Goal: Transaction & Acquisition: Obtain resource

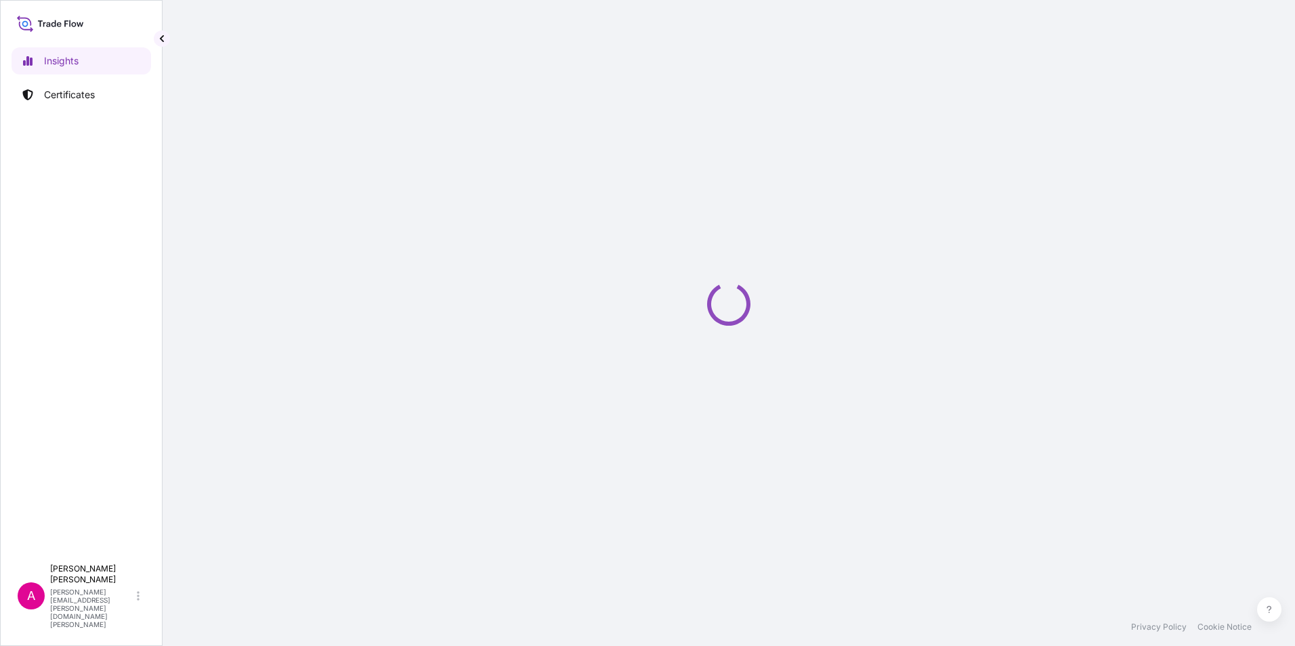
select select "2025"
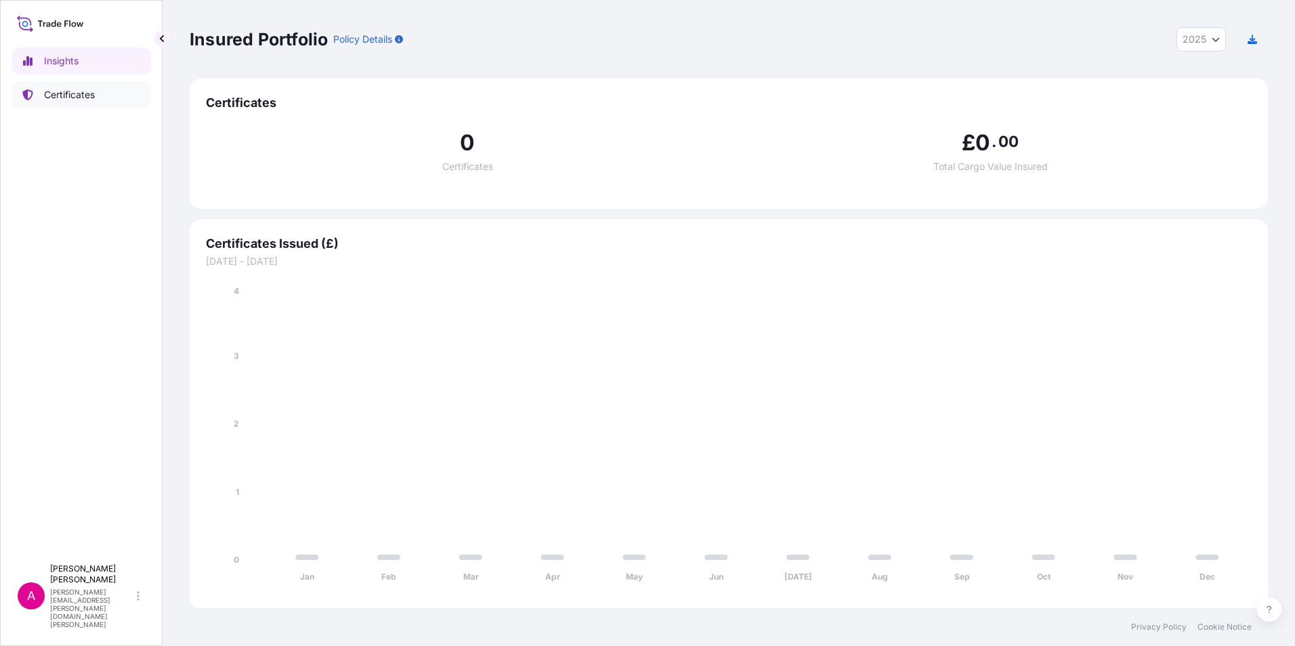
click at [68, 95] on p "Certificates" at bounding box center [69, 95] width 51 height 14
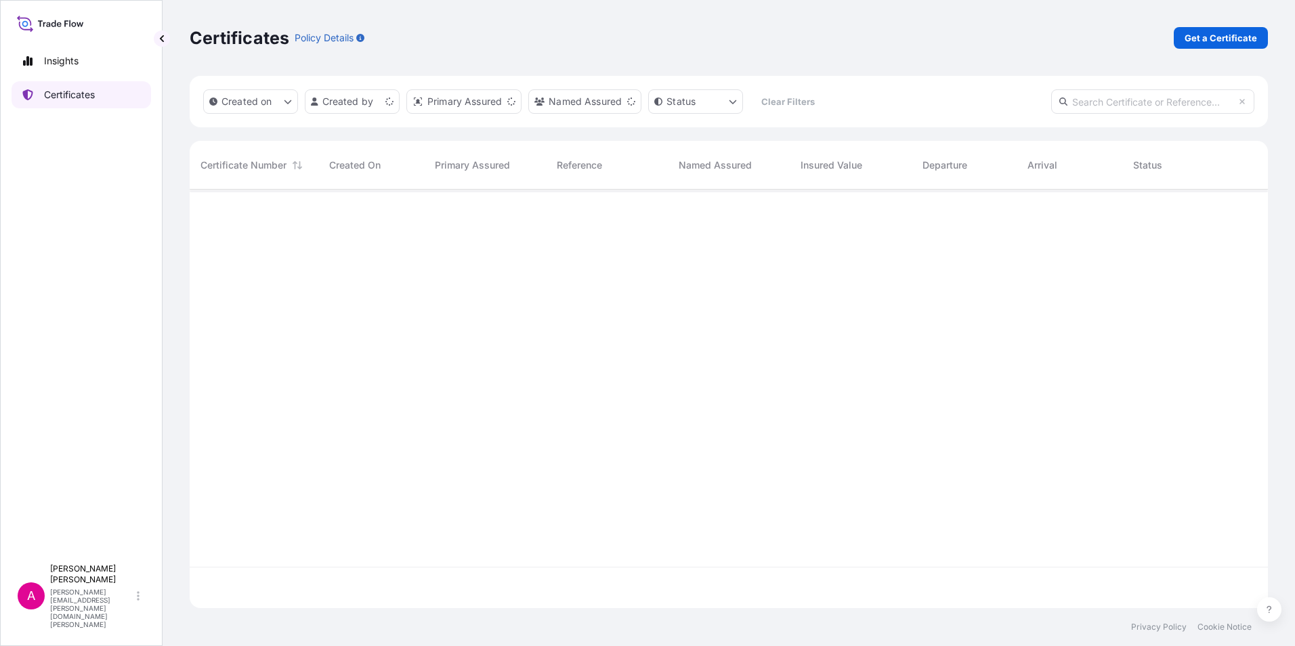
scroll to position [416, 1068]
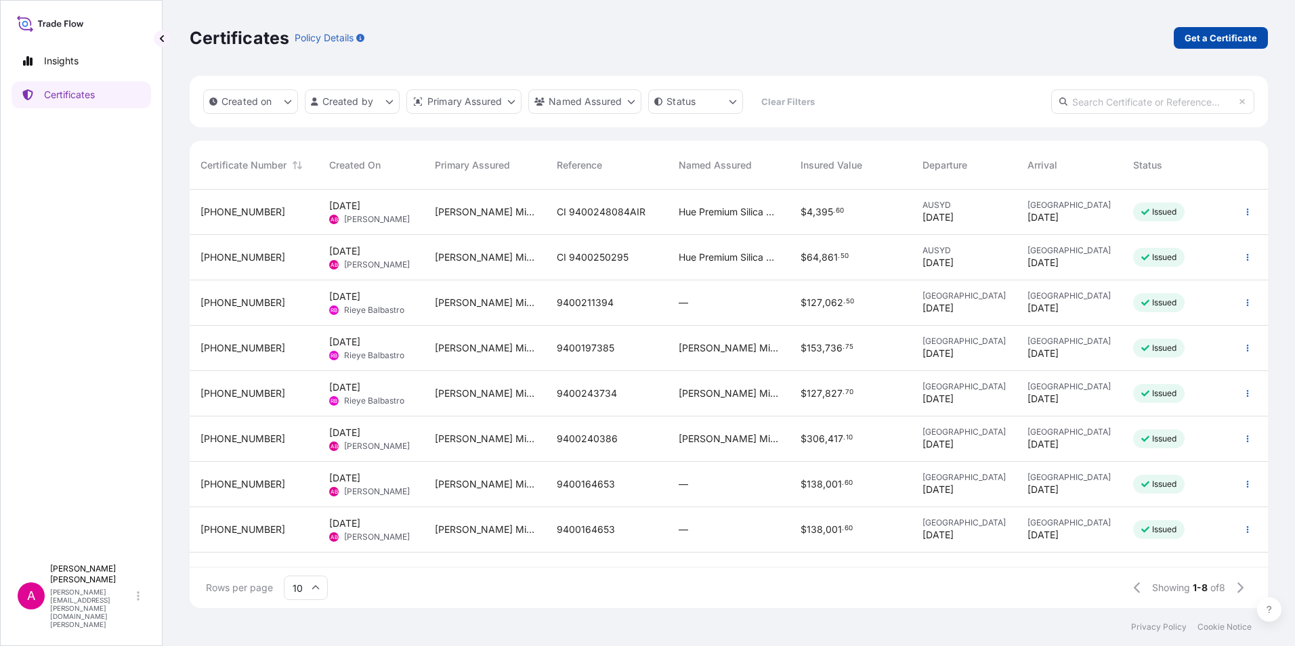
click at [1209, 37] on p "Get a Certificate" at bounding box center [1220, 38] width 72 height 14
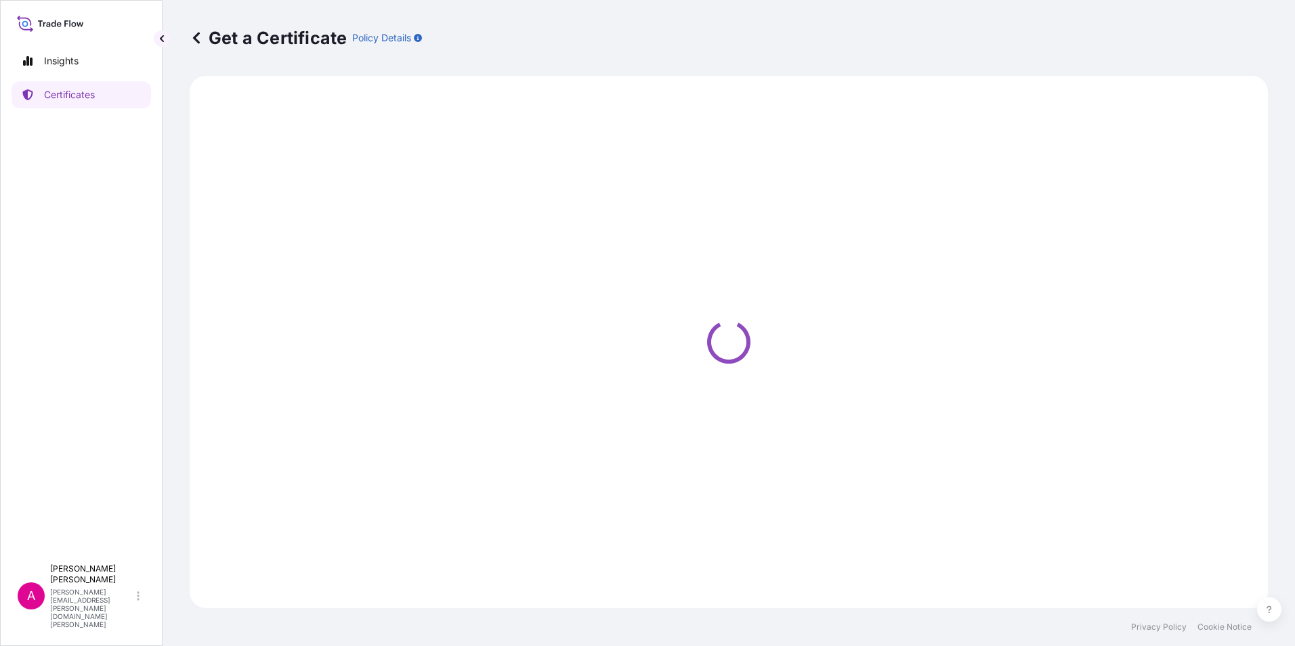
select select "Ocean Vessel"
